Goal: Entertainment & Leisure: Consume media (video, audio)

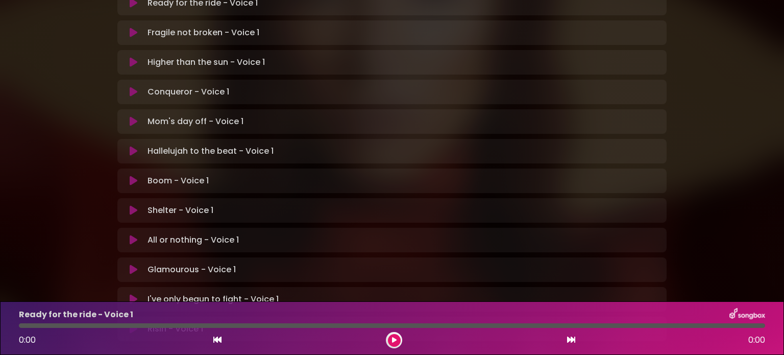
scroll to position [306, 0]
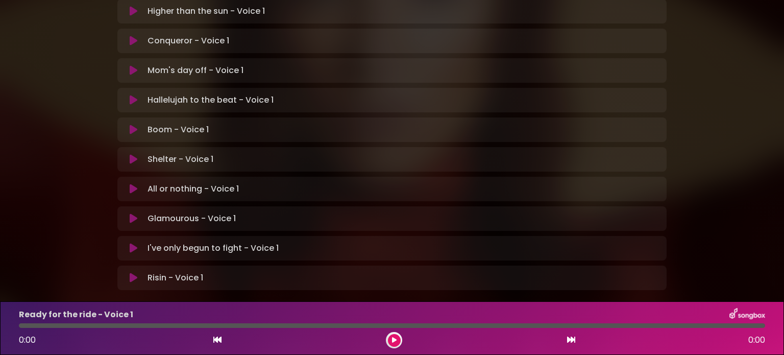
click at [132, 184] on icon at bounding box center [134, 189] width 8 height 10
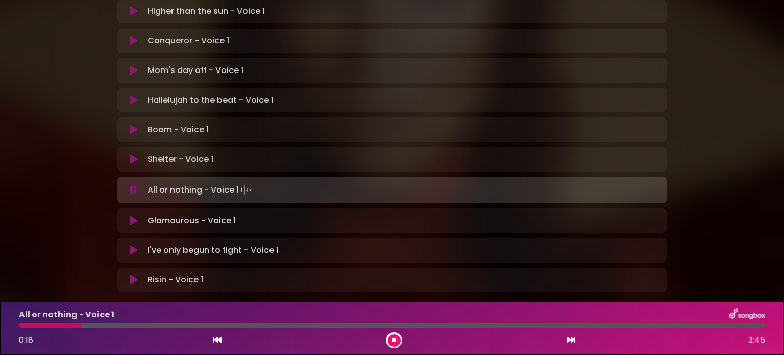
click at [79, 326] on div at bounding box center [50, 325] width 62 height 5
click at [394, 339] on icon at bounding box center [394, 340] width 4 height 6
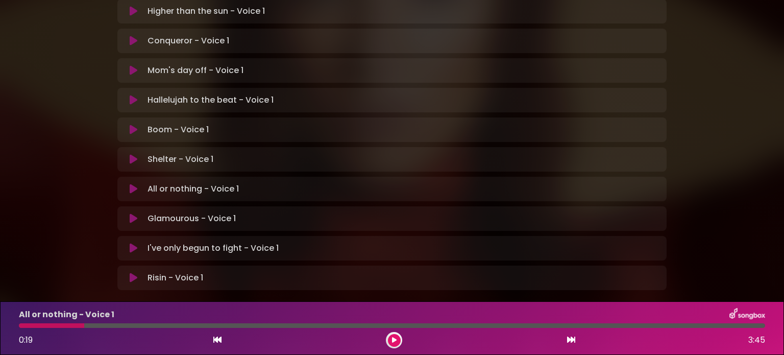
drag, startPoint x: 84, startPoint y: 326, endPoint x: 62, endPoint y: 326, distance: 21.4
click at [62, 326] on div at bounding box center [51, 325] width 65 height 5
click at [87, 325] on div at bounding box center [392, 325] width 746 height 5
drag, startPoint x: 82, startPoint y: 324, endPoint x: 64, endPoint y: 324, distance: 17.9
click at [64, 324] on div at bounding box center [51, 325] width 65 height 5
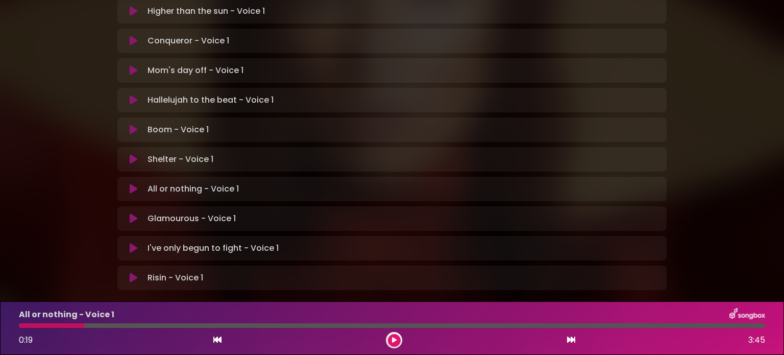
click at [57, 324] on div at bounding box center [51, 325] width 65 height 5
click at [216, 341] on icon at bounding box center [217, 339] width 8 height 8
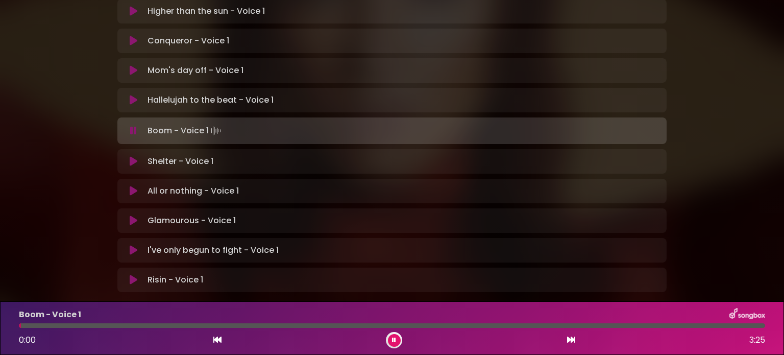
click at [131, 186] on icon at bounding box center [134, 191] width 8 height 10
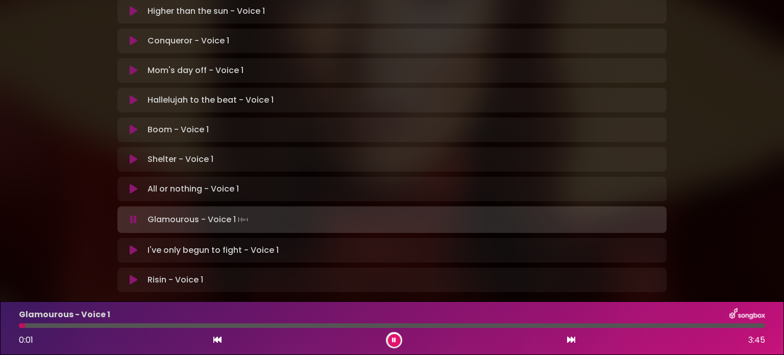
click at [396, 338] on button at bounding box center [394, 340] width 13 height 13
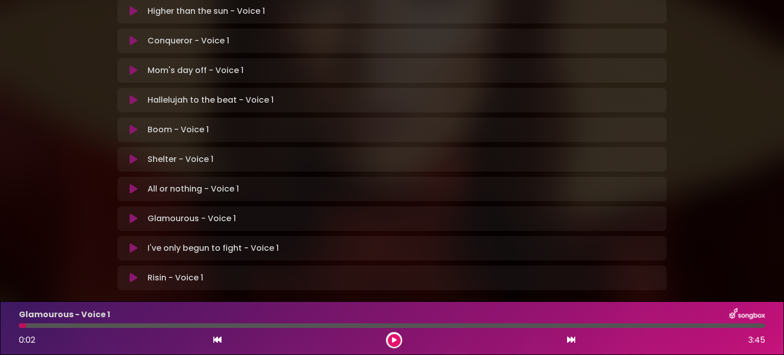
click at [131, 184] on icon at bounding box center [134, 189] width 8 height 10
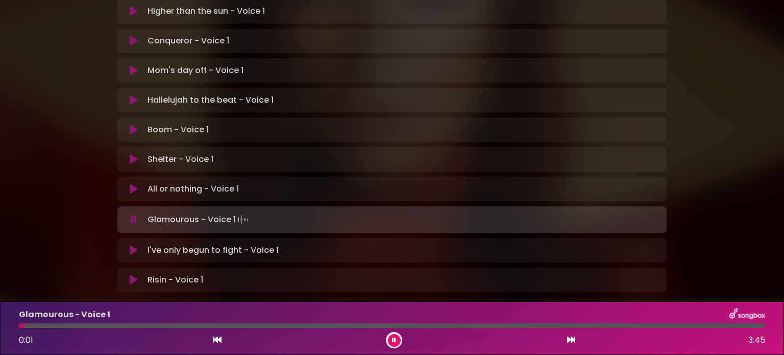
click at [390, 337] on button at bounding box center [394, 340] width 13 height 13
